Goal: Transaction & Acquisition: Purchase product/service

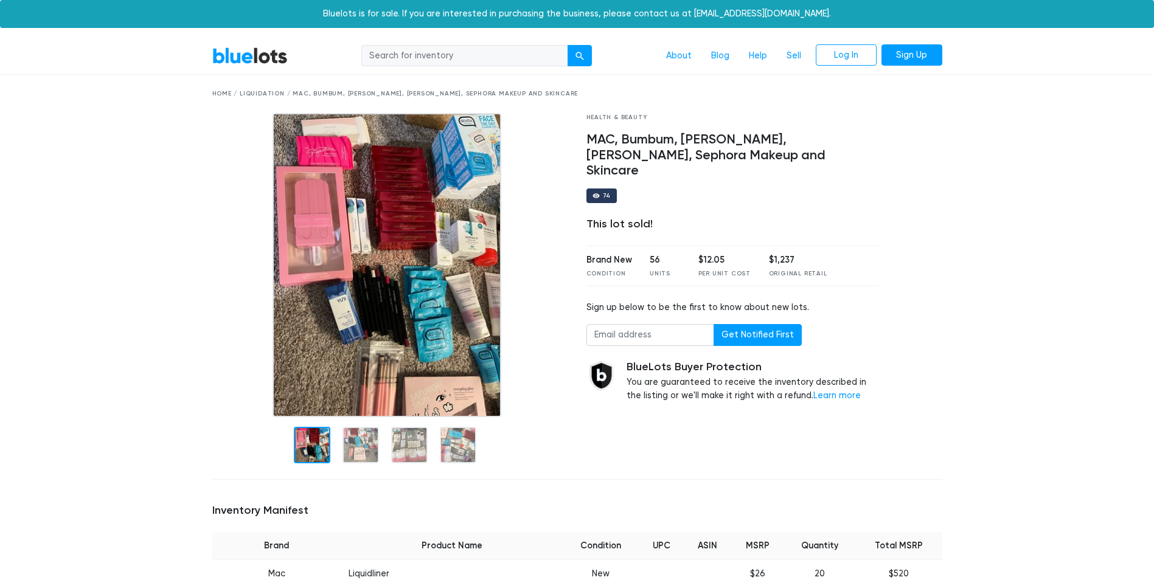
click at [245, 49] on link "BlueLots" at bounding box center [249, 56] width 75 height 18
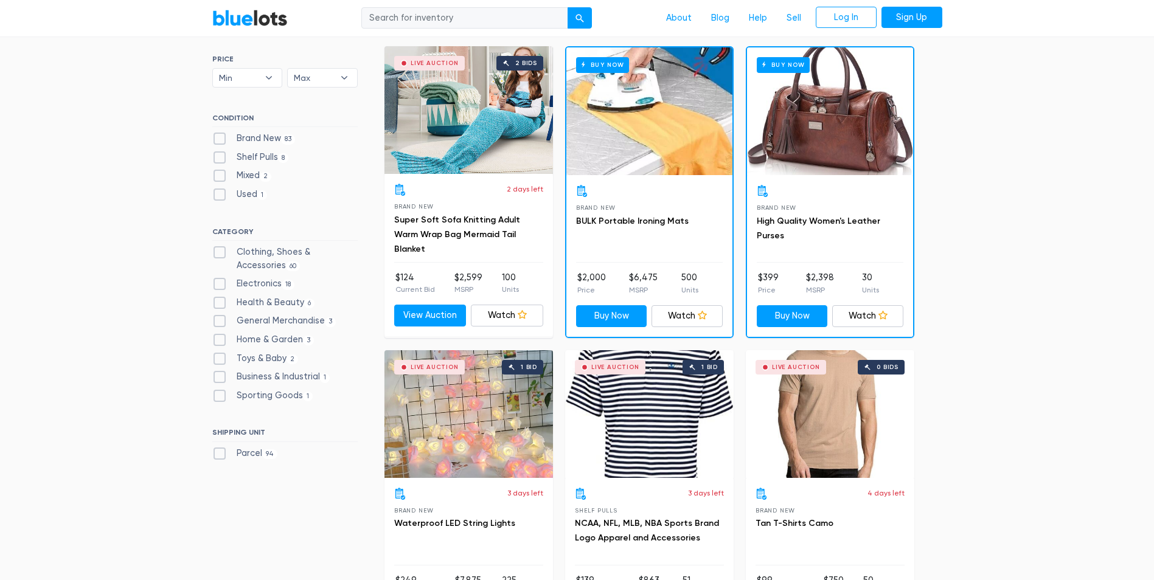
scroll to position [365, 0]
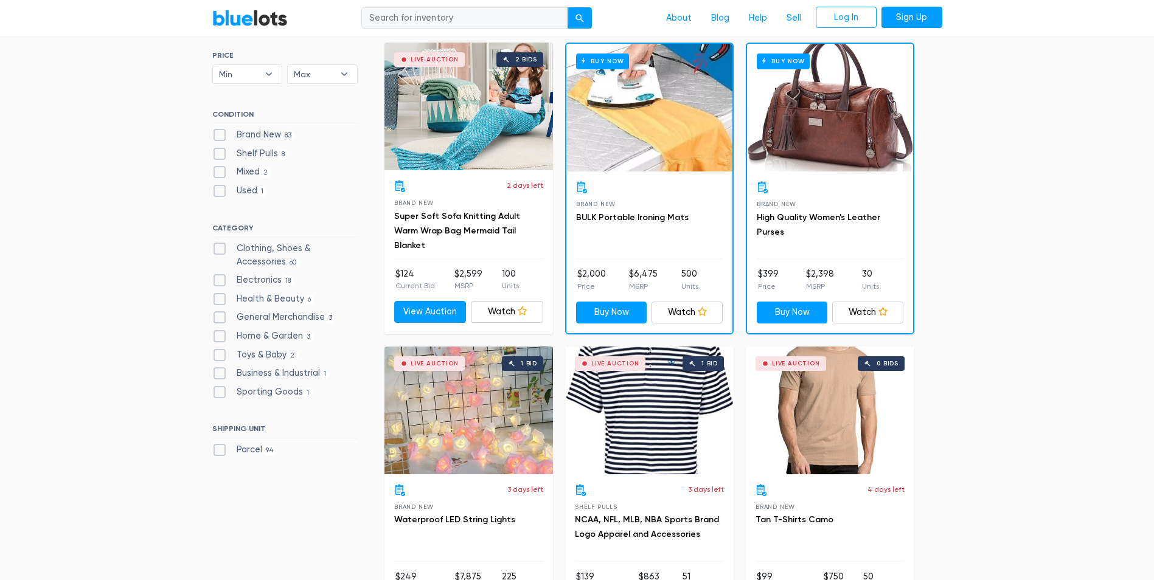
click at [280, 296] on label "Health & Beauty 6" at bounding box center [263, 299] width 103 height 13
click at [220, 296] on Beauty"] "Health & Beauty 6" at bounding box center [216, 297] width 8 height 8
checkbox Beauty"] "true"
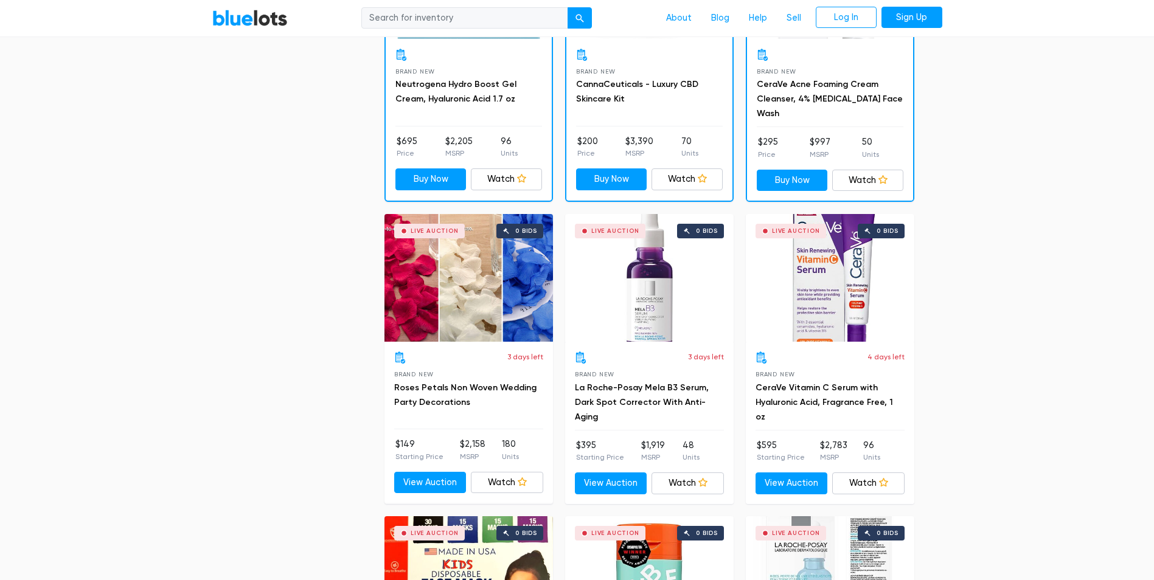
scroll to position [814, 0]
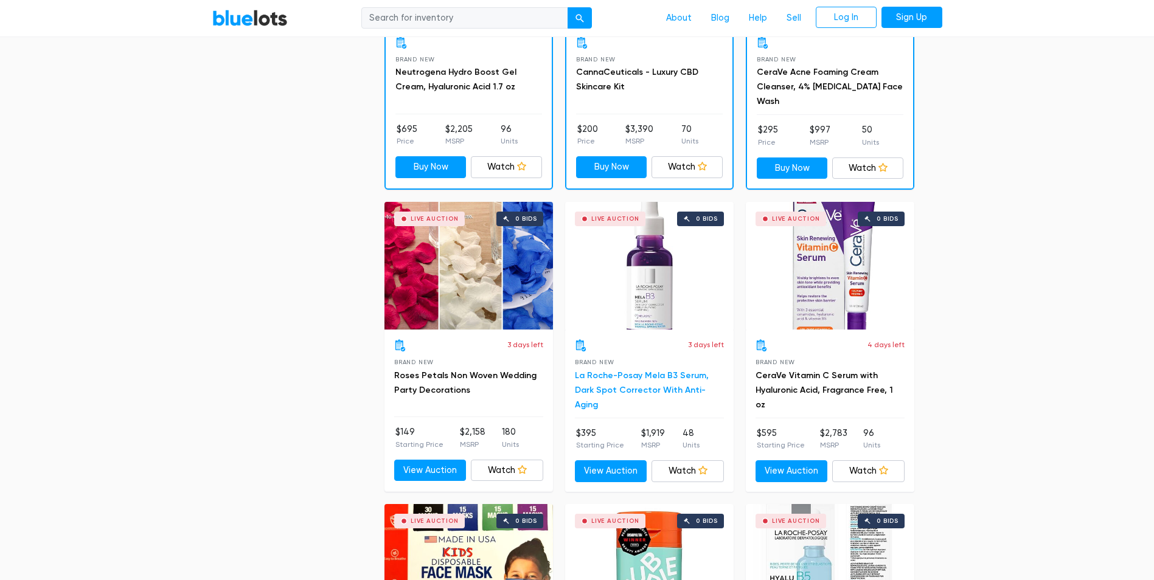
click at [611, 376] on link "La Roche-Posay Mela B3 Serum, Dark Spot Corrector With Anti-Aging" at bounding box center [642, 390] width 134 height 40
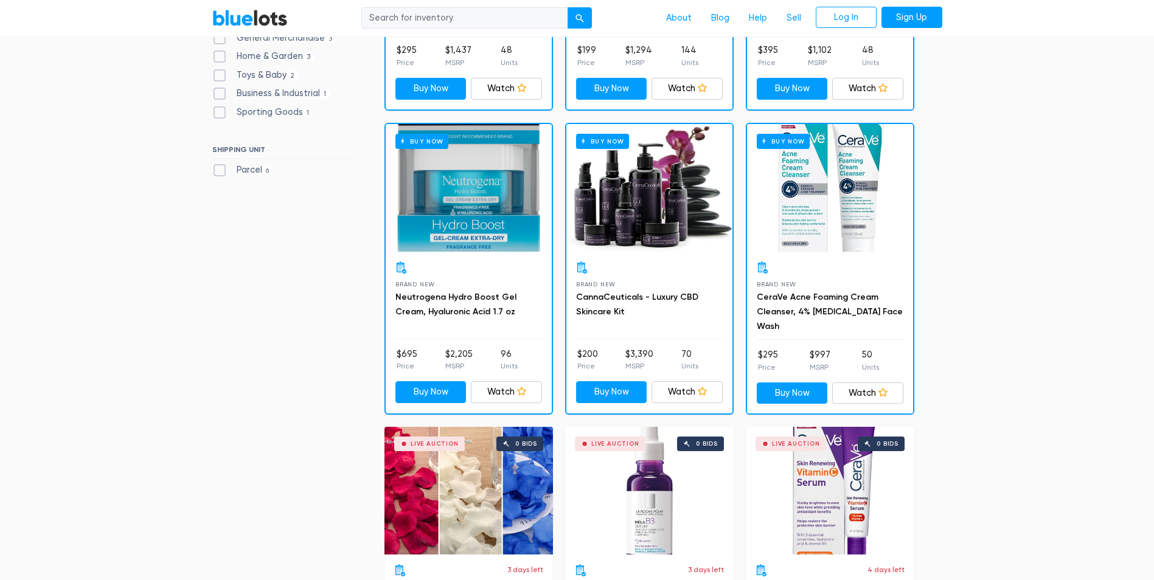
scroll to position [388, 0]
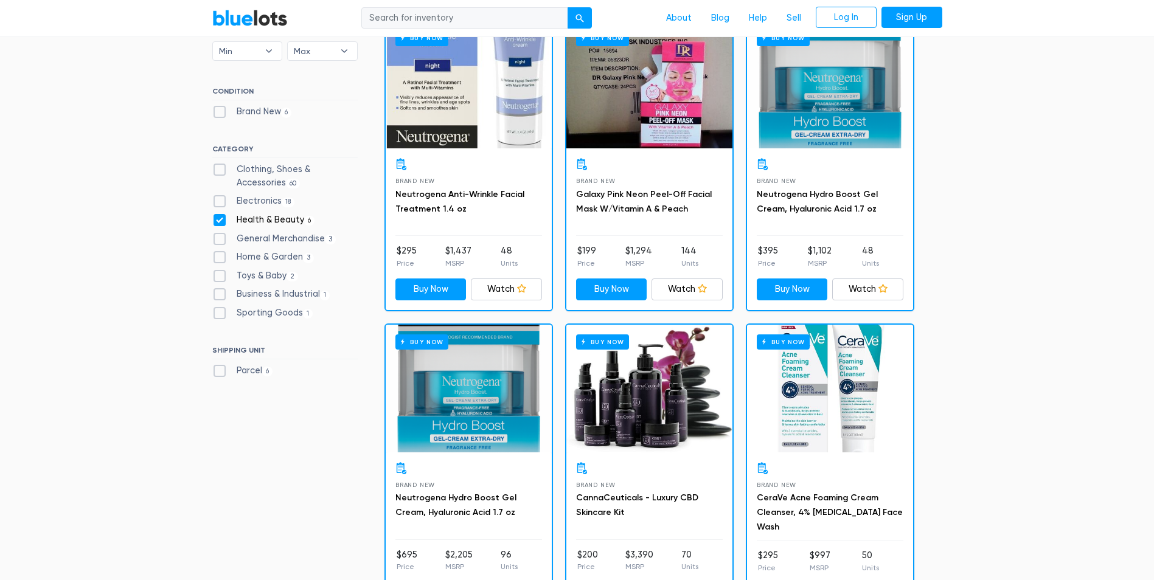
click at [220, 220] on label "Health & Beauty 6" at bounding box center [263, 220] width 103 height 13
click at [220, 220] on Beauty"] "Health & Beauty 6" at bounding box center [216, 218] width 8 height 8
checkbox Beauty"] "false"
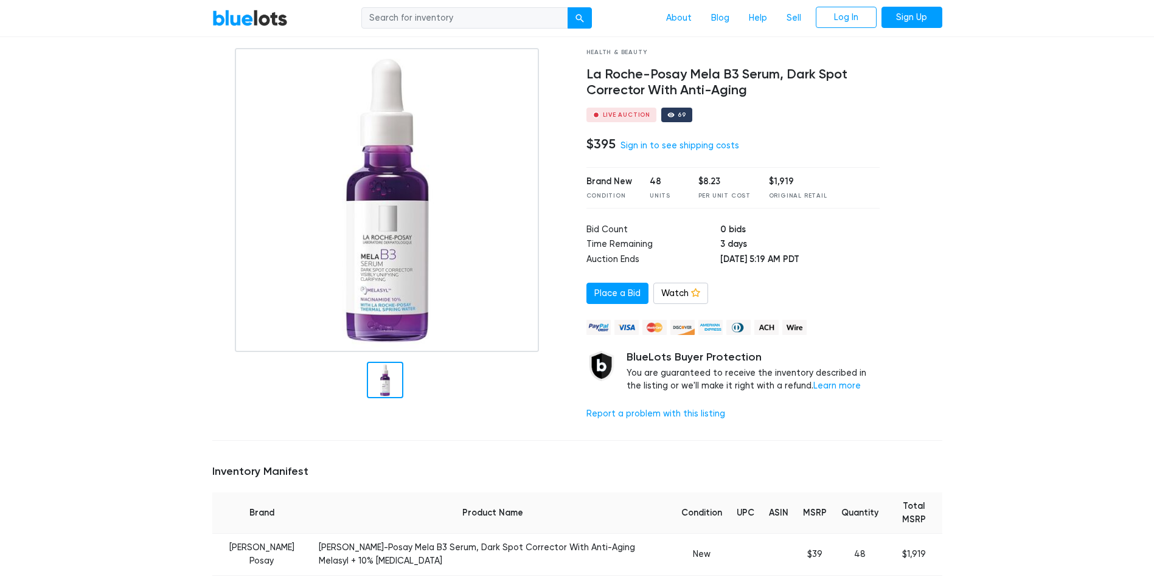
scroll to position [243, 0]
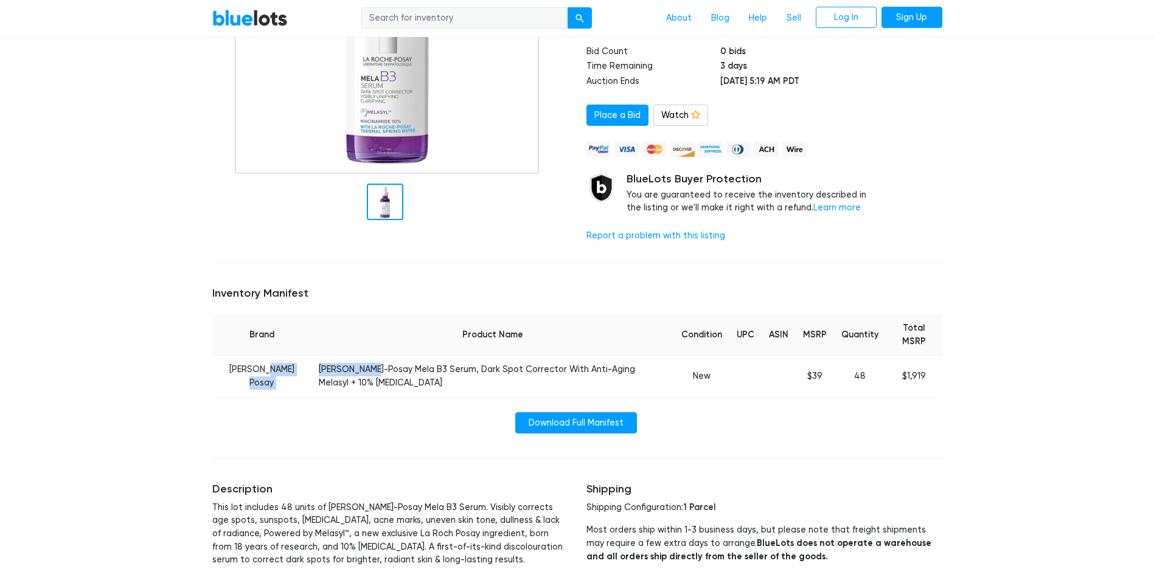
drag, startPoint x: 352, startPoint y: 375, endPoint x: 290, endPoint y: 377, distance: 62.1
click at [311, 377] on td "La Roche-Posay Mela B3 Serum, Dark Spot Corrector With Anti-Aging Melasyl + 10%…" at bounding box center [492, 376] width 362 height 41
drag, startPoint x: 290, startPoint y: 377, endPoint x: 341, endPoint y: 384, distance: 51.7
click at [325, 386] on td "La Roche-Posay Mela B3 Serum, Dark Spot Corrector With Anti-Aging Melasyl + 10%…" at bounding box center [492, 376] width 362 height 41
drag, startPoint x: 331, startPoint y: 389, endPoint x: 294, endPoint y: 372, distance: 40.0
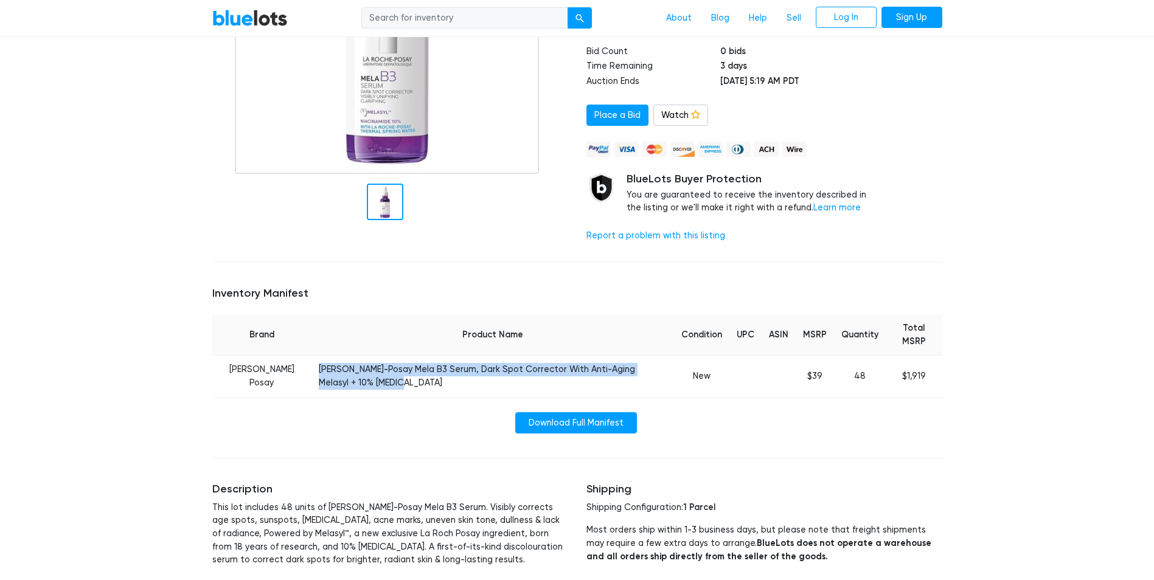
click at [311, 372] on td "La Roche-Posay Mela B3 Serum, Dark Spot Corrector With Anti-Aging Melasyl + 10%…" at bounding box center [492, 376] width 362 height 41
copy td "La Roche-Posay Mela B3 Serum, Dark Spot Corrector With Anti-Aging Melasyl + 10%…"
click at [519, 271] on div "Home / Liquidation / La Roche-Posay Mela B3 Serum, Dark Spot Corrector With Ant…" at bounding box center [577, 243] width 748 height 822
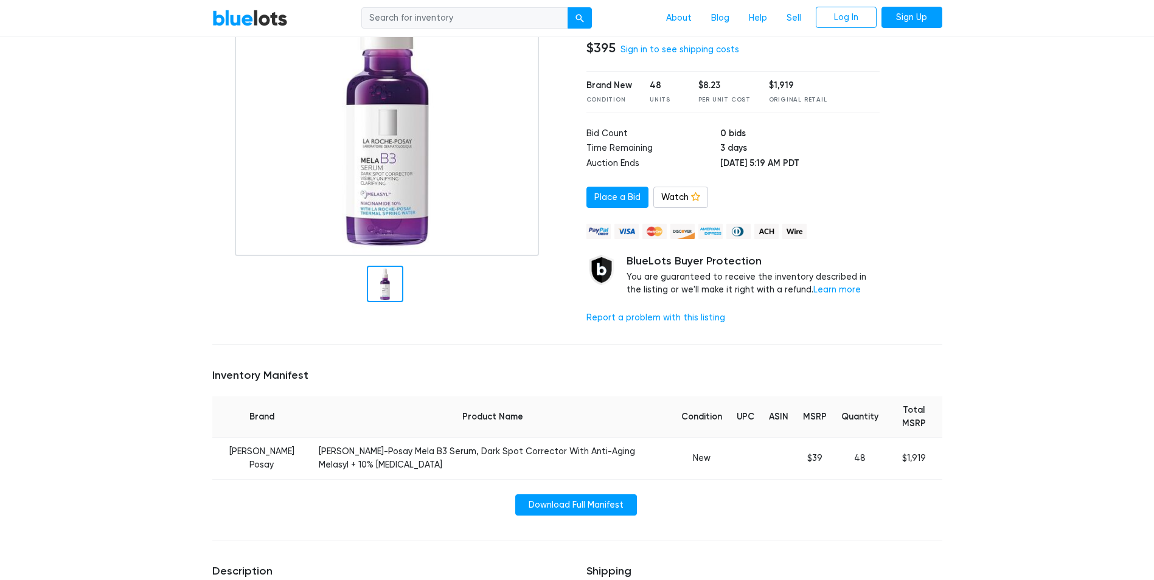
scroll to position [122, 0]
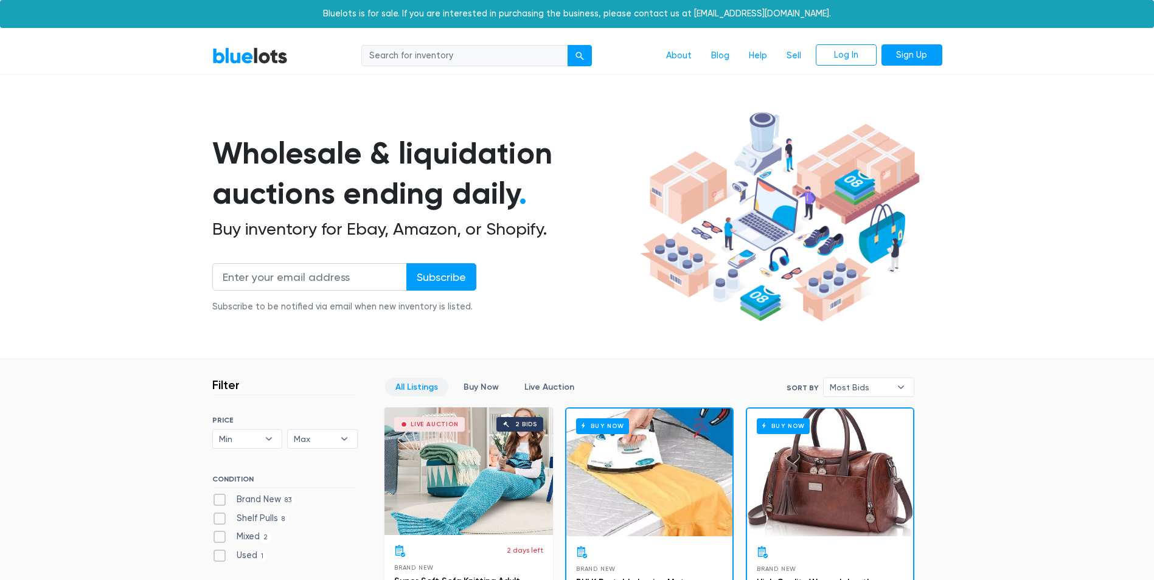
scroll to position [327, 0]
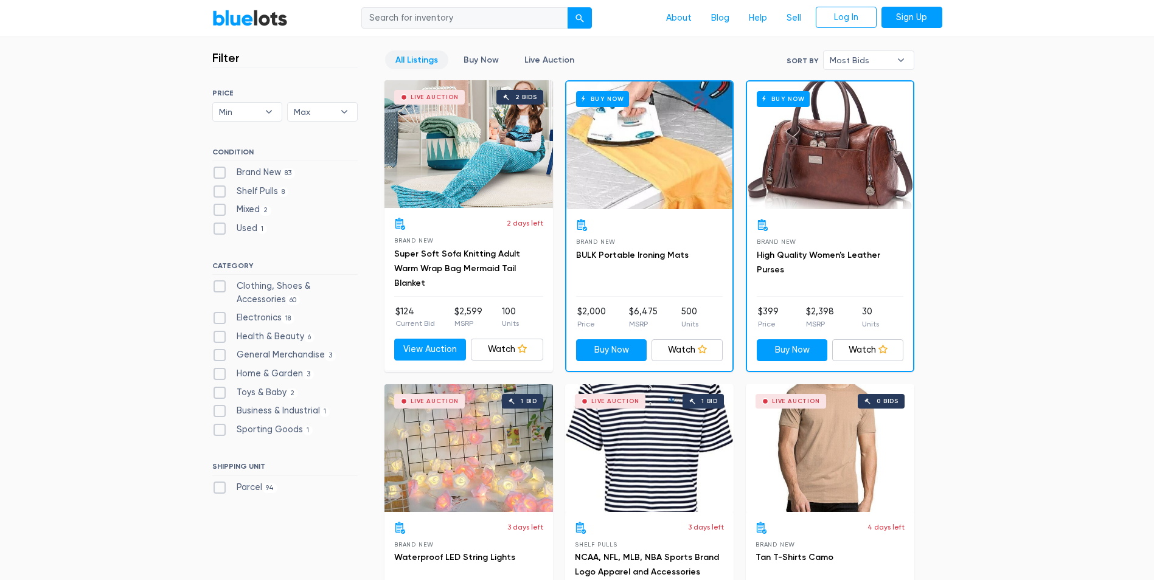
click at [253, 336] on label "Health & Beauty 6" at bounding box center [263, 336] width 103 height 13
click at [220, 336] on Beauty"] "Health & Beauty 6" at bounding box center [216, 334] width 8 height 8
click at [221, 333] on label "Health & Beauty 6" at bounding box center [263, 336] width 103 height 13
click at [220, 333] on Beauty"] "Health & Beauty 6" at bounding box center [216, 334] width 8 height 8
checkbox Beauty"] "false"
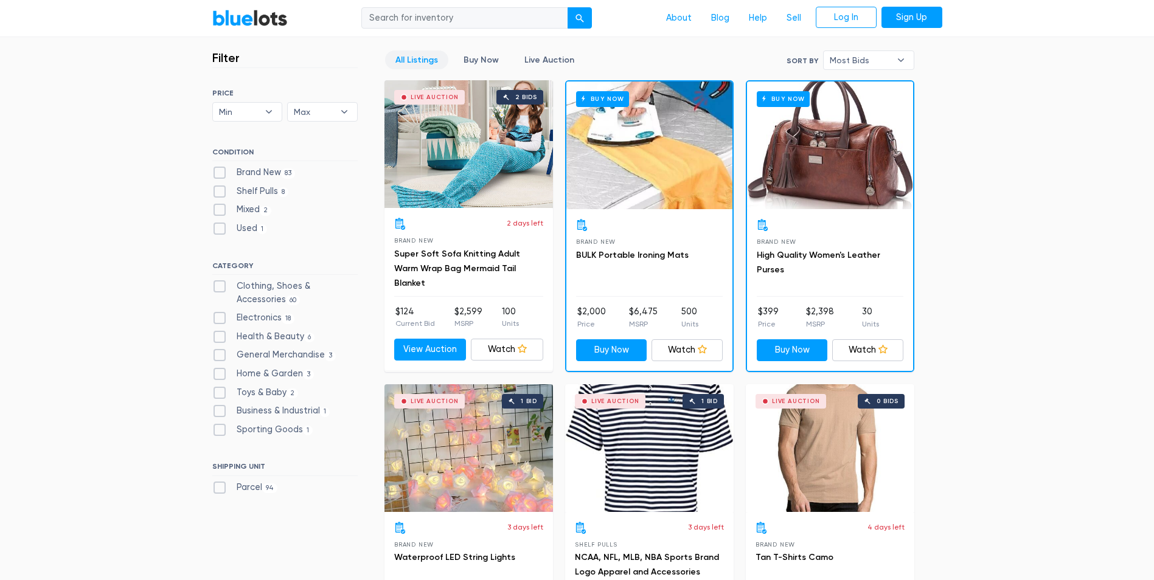
click at [259, 289] on label "Clothing, Shoes & Accessories 60" at bounding box center [284, 293] width 145 height 26
click at [220, 288] on Accessories"] "Clothing, Shoes & Accessories 60" at bounding box center [216, 284] width 8 height 8
checkbox Accessories"] "true"
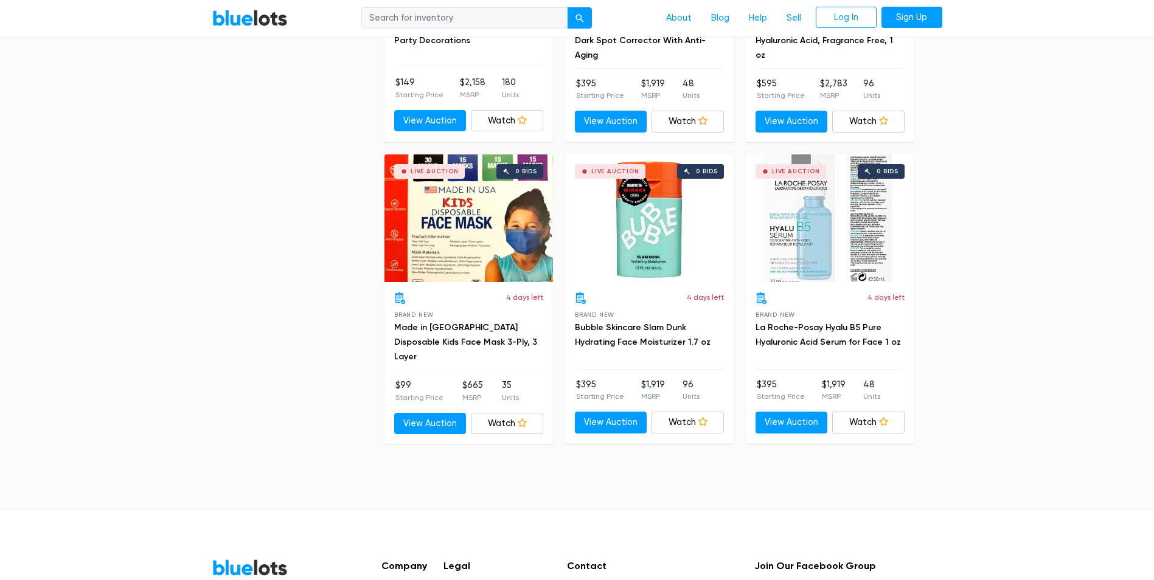
scroll to position [1179, 0]
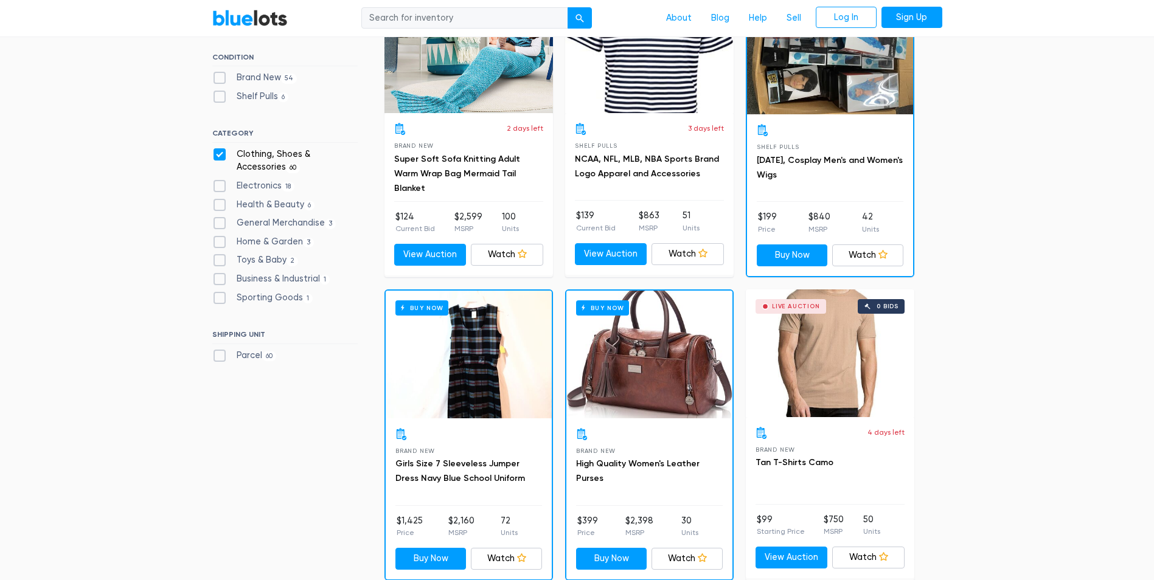
scroll to position [327, 0]
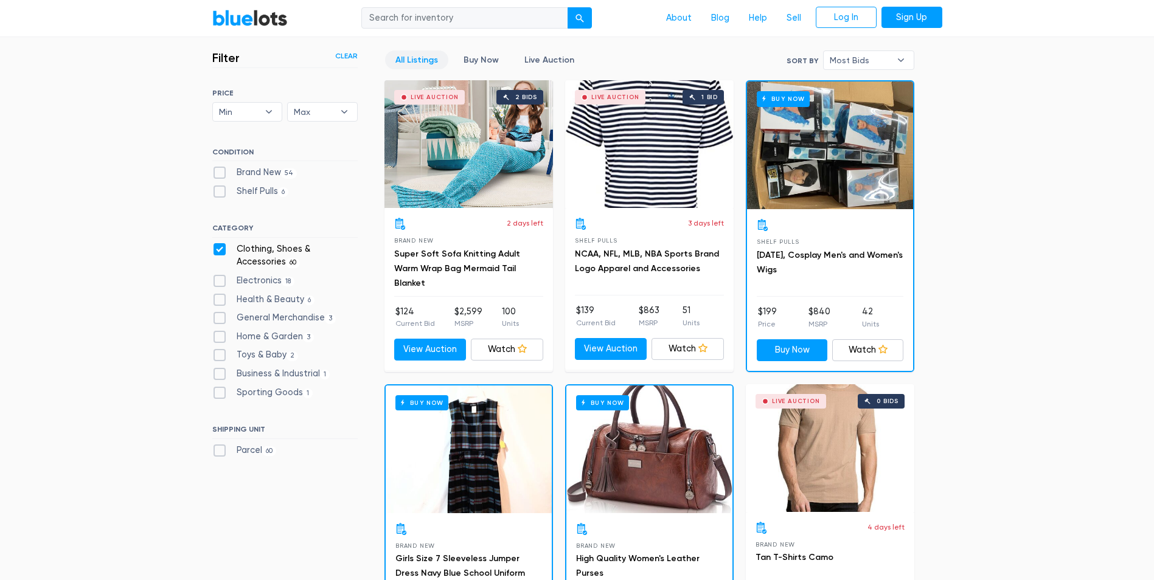
click at [221, 251] on label "Clothing, Shoes & Accessories 60" at bounding box center [284, 256] width 145 height 26
click at [220, 251] on Accessories"] "Clothing, Shoes & Accessories 60" at bounding box center [216, 247] width 8 height 8
checkbox Accessories"] "false"
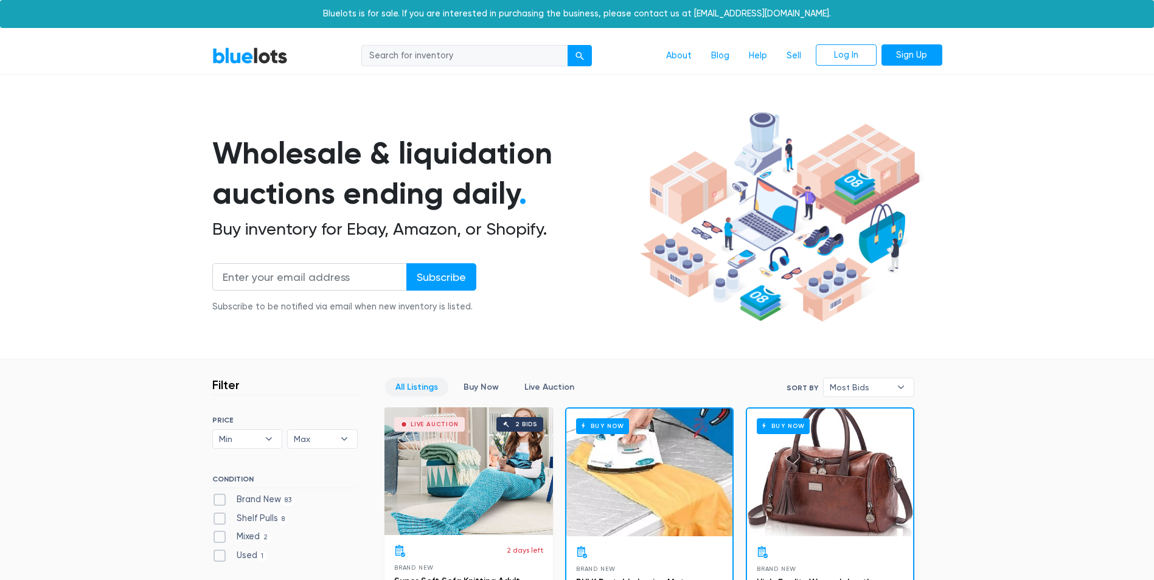
scroll to position [327, 0]
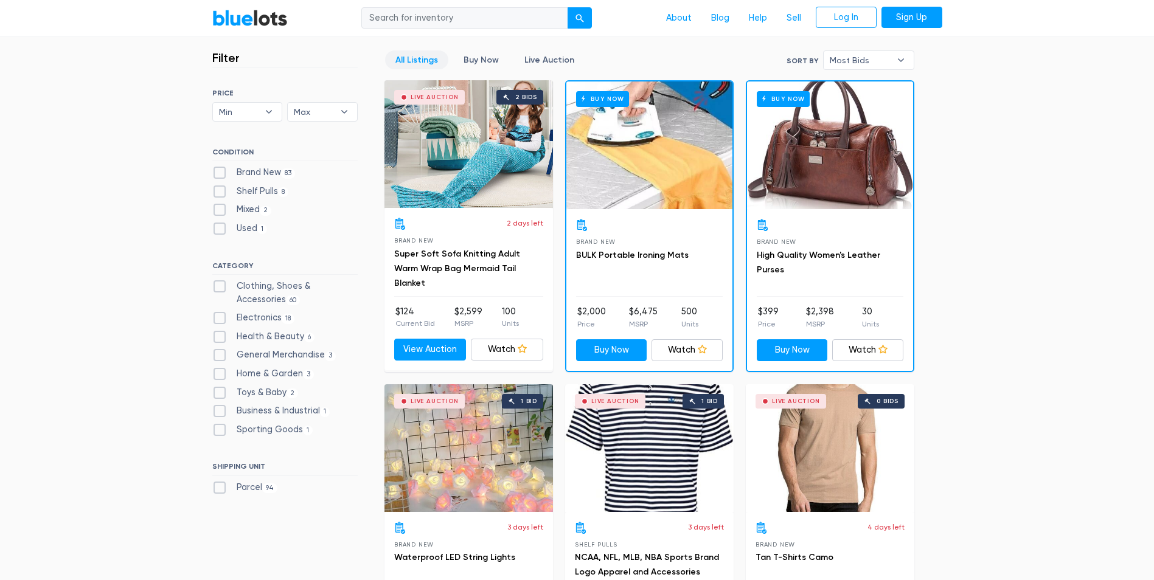
click at [237, 319] on label "Electronics 18" at bounding box center [253, 317] width 83 height 13
click at [220, 319] on input "Electronics 18" at bounding box center [216, 315] width 8 height 8
checkbox input "true"
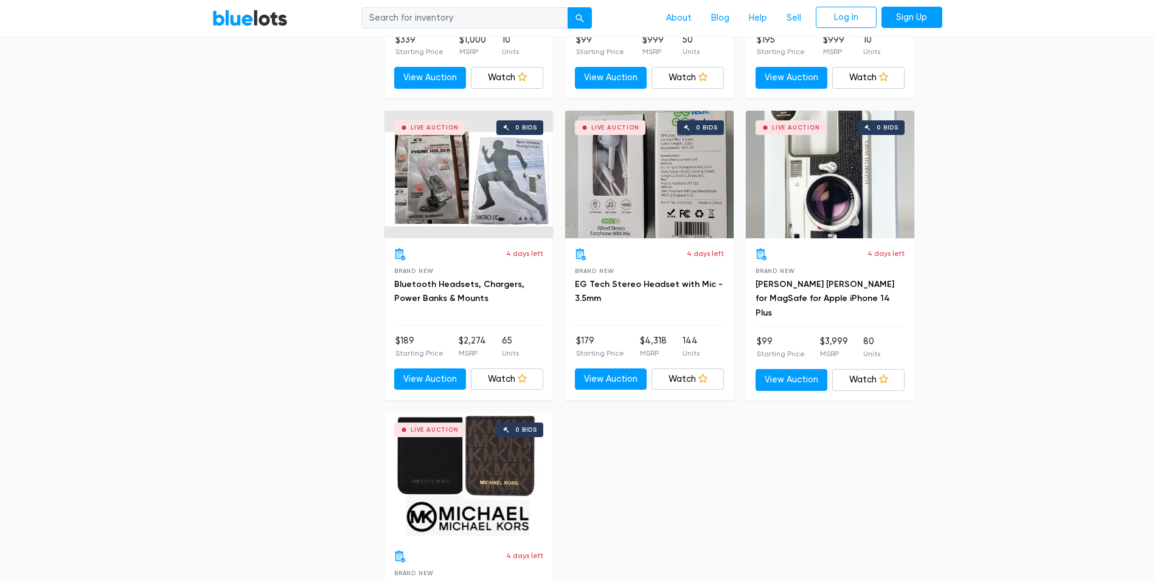
scroll to position [2274, 0]
